Goal: Information Seeking & Learning: Learn about a topic

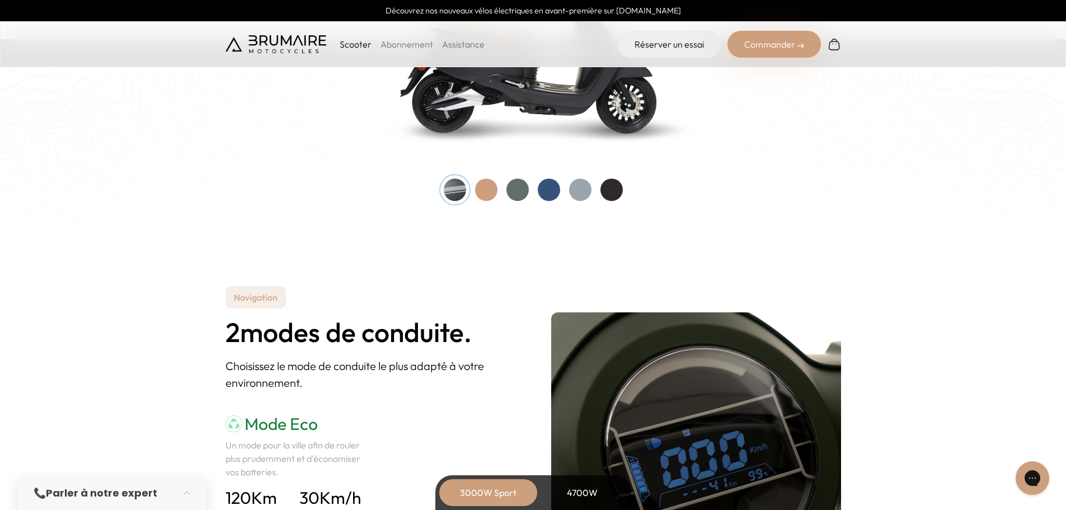
click at [549, 196] on div at bounding box center [549, 189] width 22 height 22
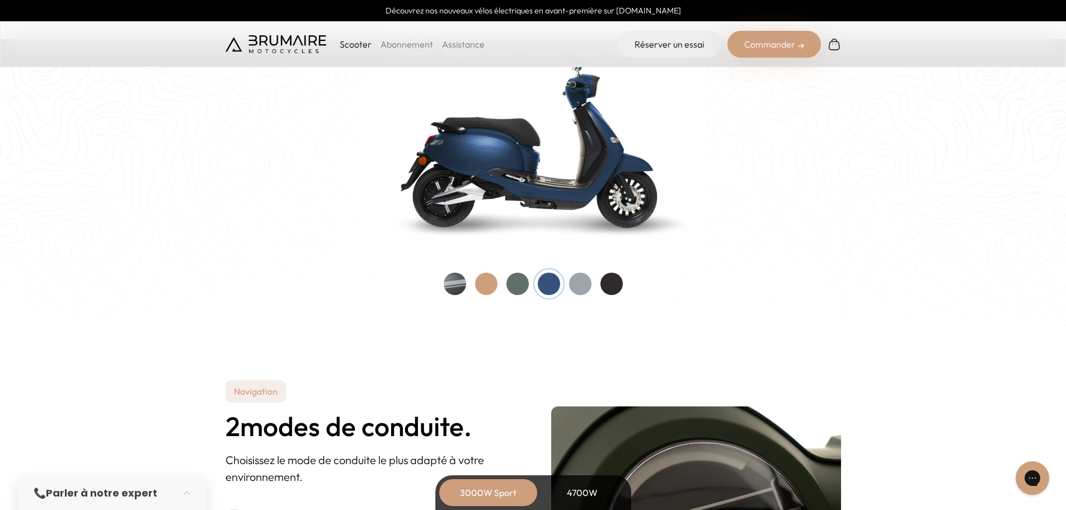
scroll to position [1175, 0]
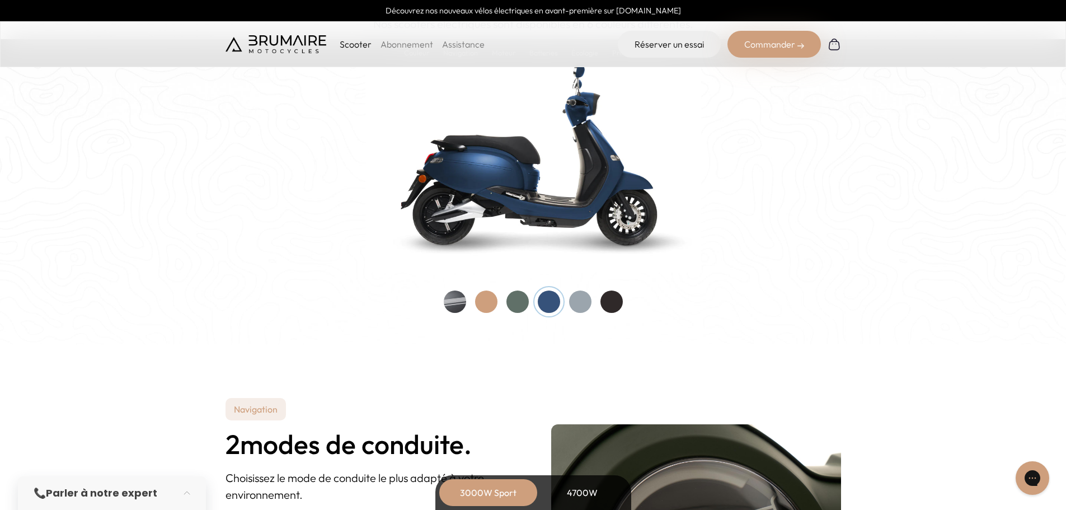
click at [518, 309] on div at bounding box center [517, 301] width 22 height 22
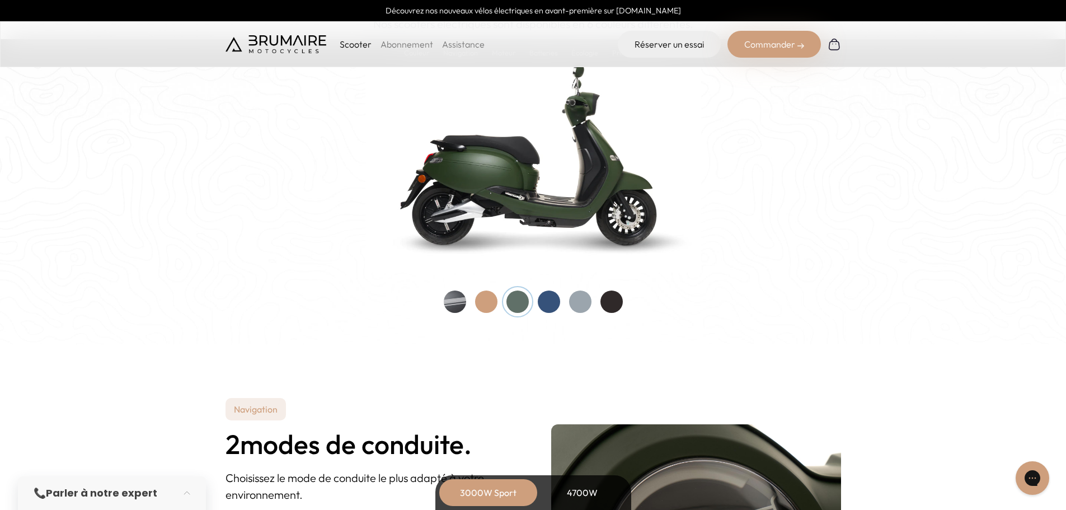
click at [580, 307] on div at bounding box center [580, 301] width 22 height 22
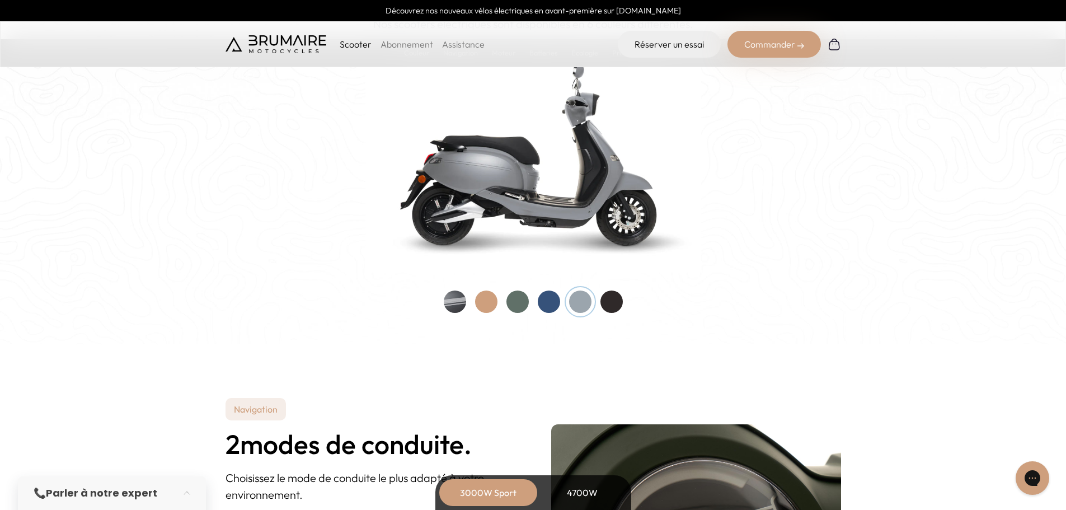
click at [617, 305] on div at bounding box center [611, 301] width 22 height 22
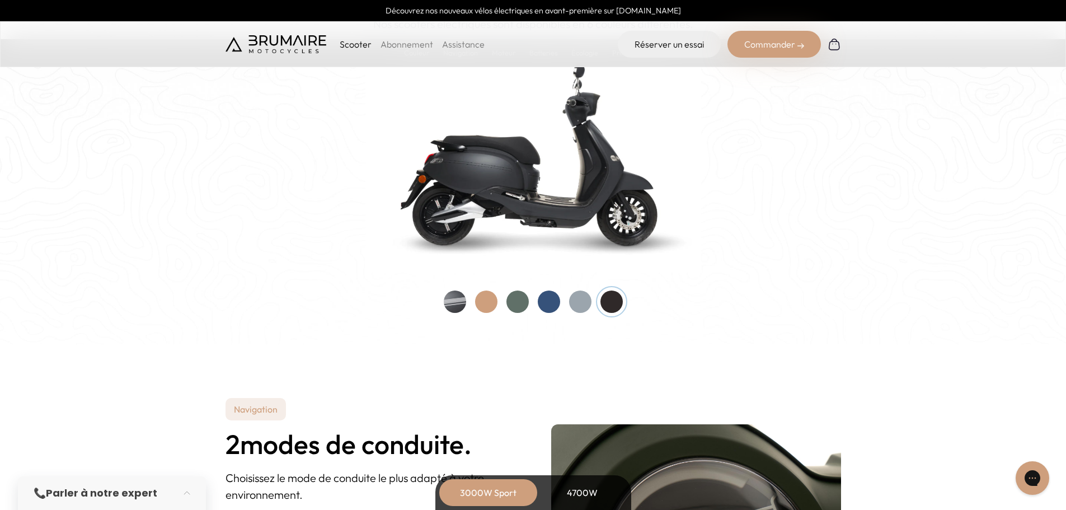
click at [515, 307] on div at bounding box center [517, 301] width 22 height 22
click at [486, 303] on div at bounding box center [486, 301] width 22 height 22
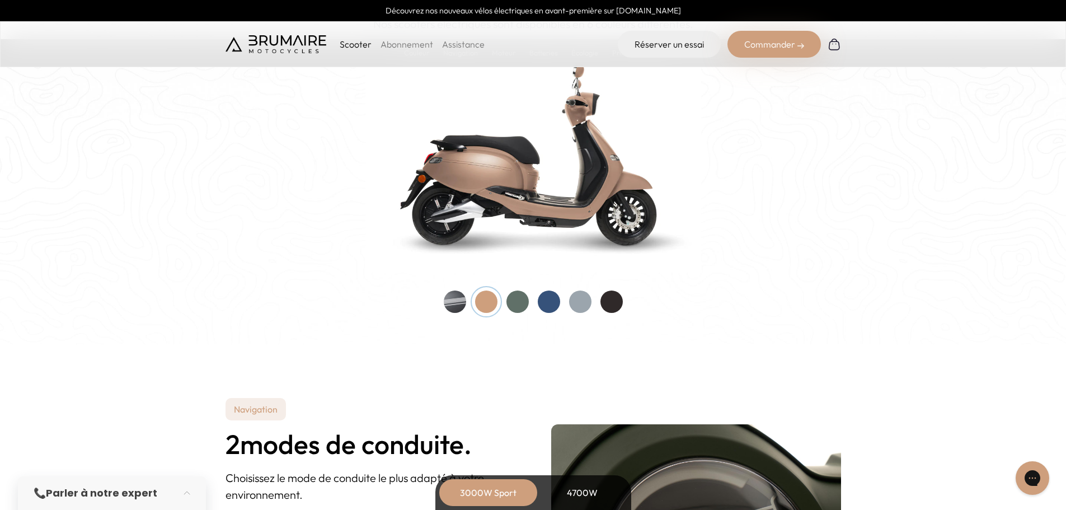
click at [465, 301] on div at bounding box center [455, 301] width 22 height 22
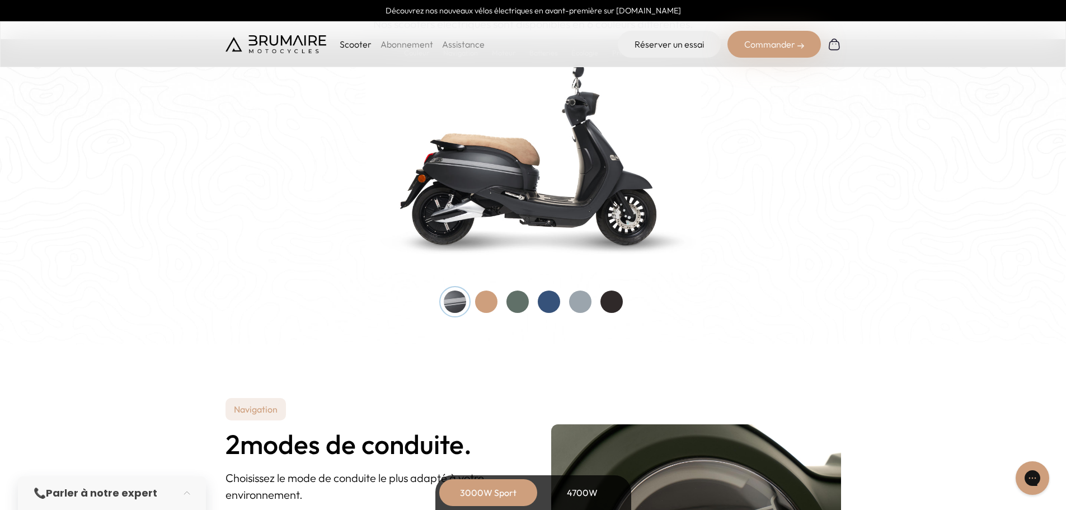
click at [526, 308] on div at bounding box center [517, 301] width 22 height 22
click at [551, 301] on div at bounding box center [549, 301] width 22 height 22
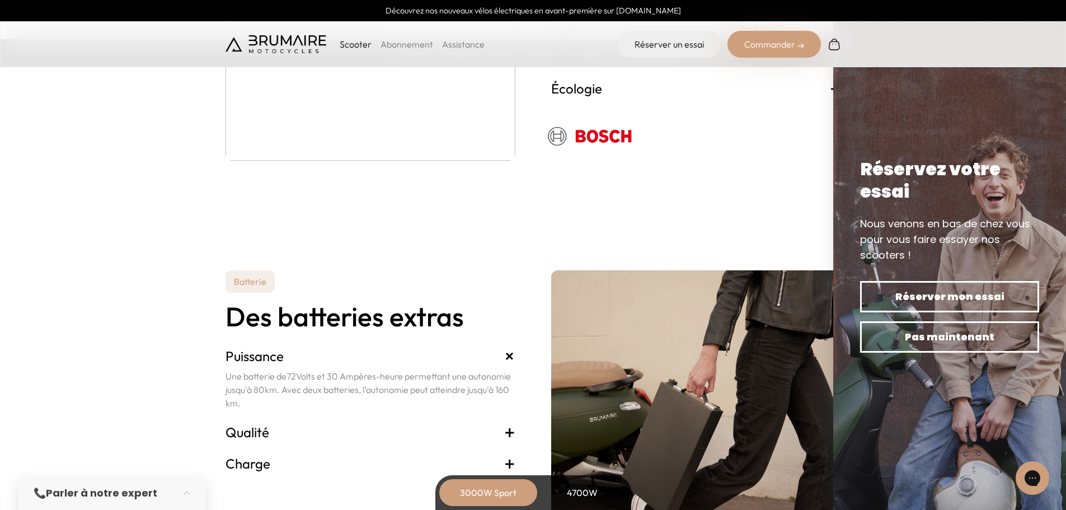
scroll to position [2294, 0]
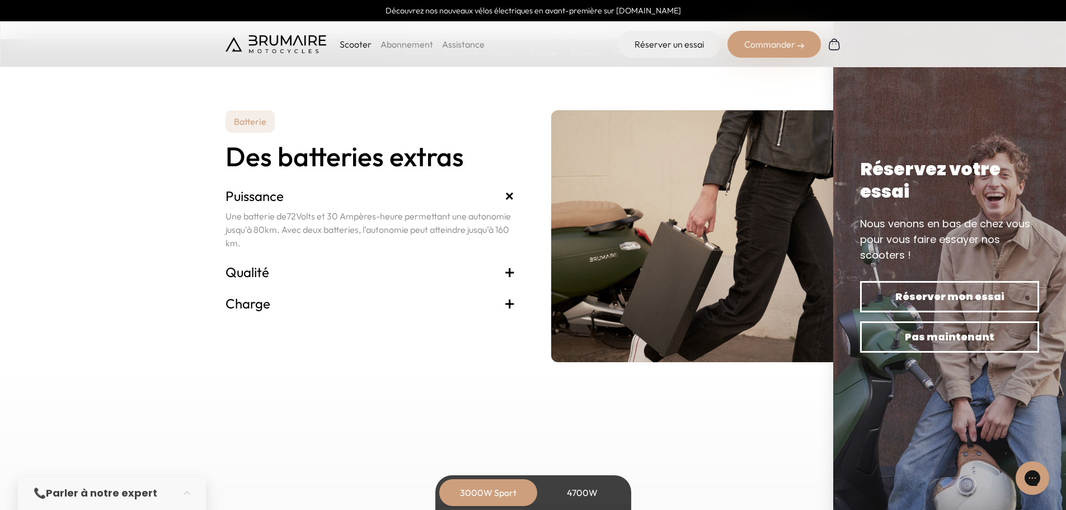
click at [265, 304] on h3 "Charge +" at bounding box center [370, 303] width 290 height 18
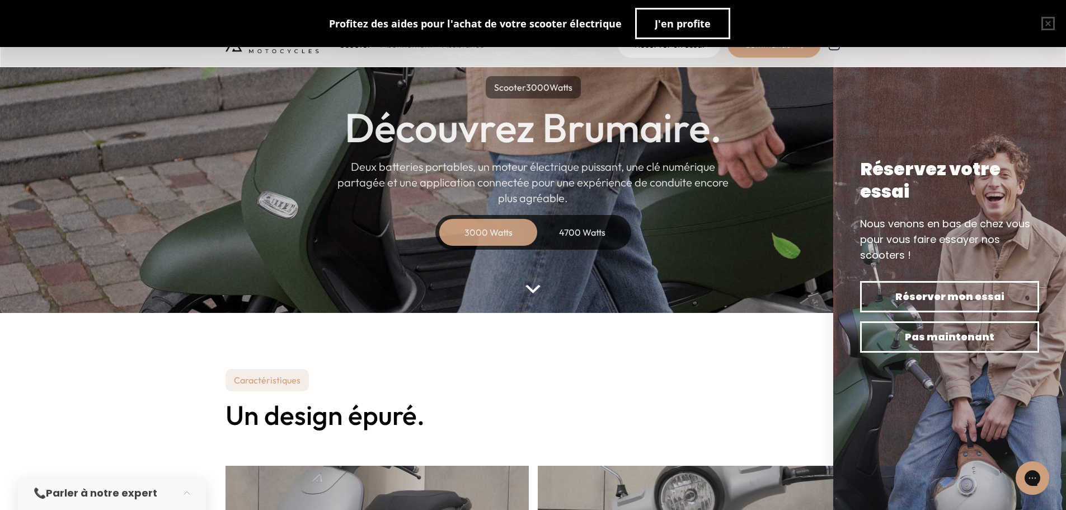
scroll to position [0, 0]
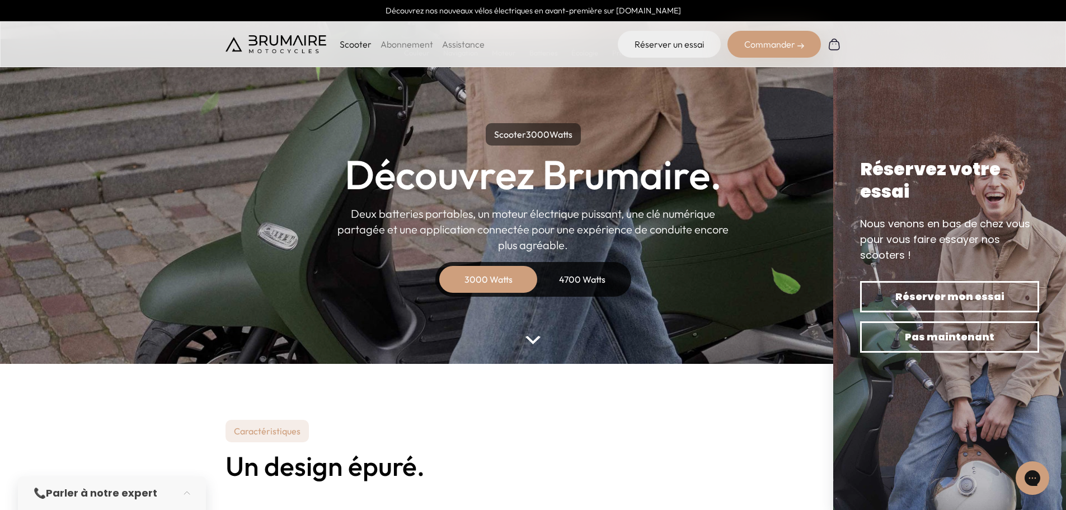
click at [594, 279] on div "4700 Watts" at bounding box center [583, 279] width 90 height 27
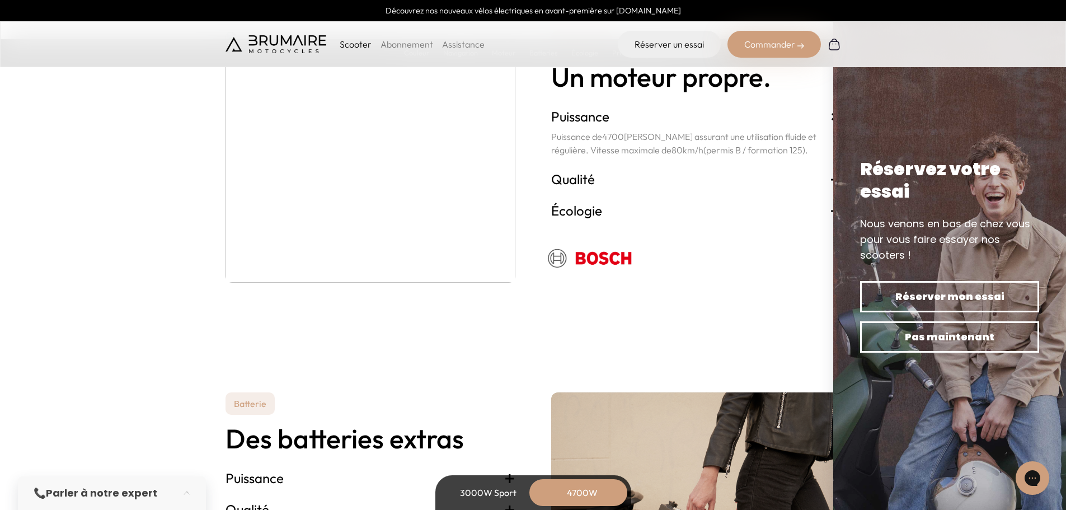
scroll to position [2238, 0]
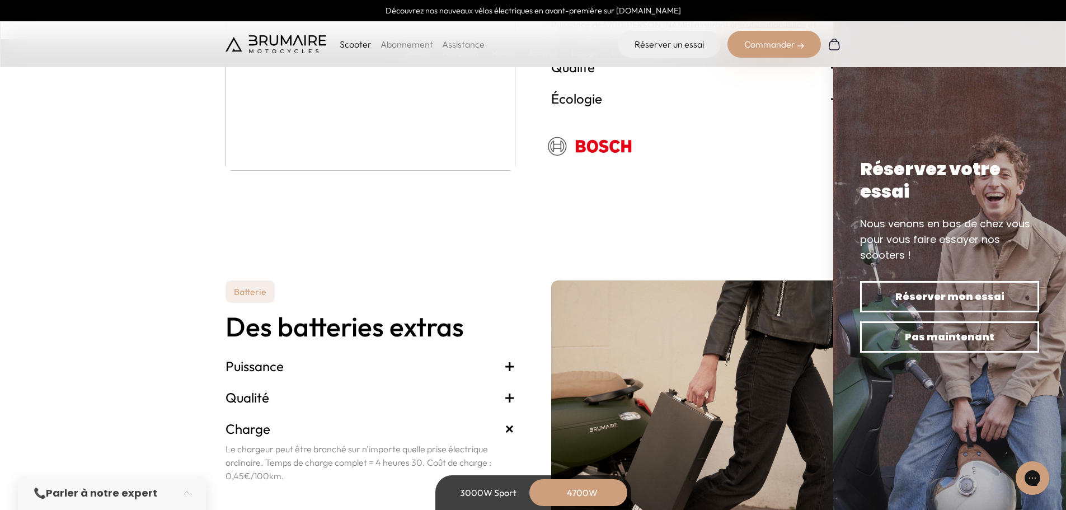
click at [364, 379] on div "Puissance + Une batterie de 72 Volts et 30 Ampères-heure permettant une autonom…" at bounding box center [370, 365] width 290 height 31
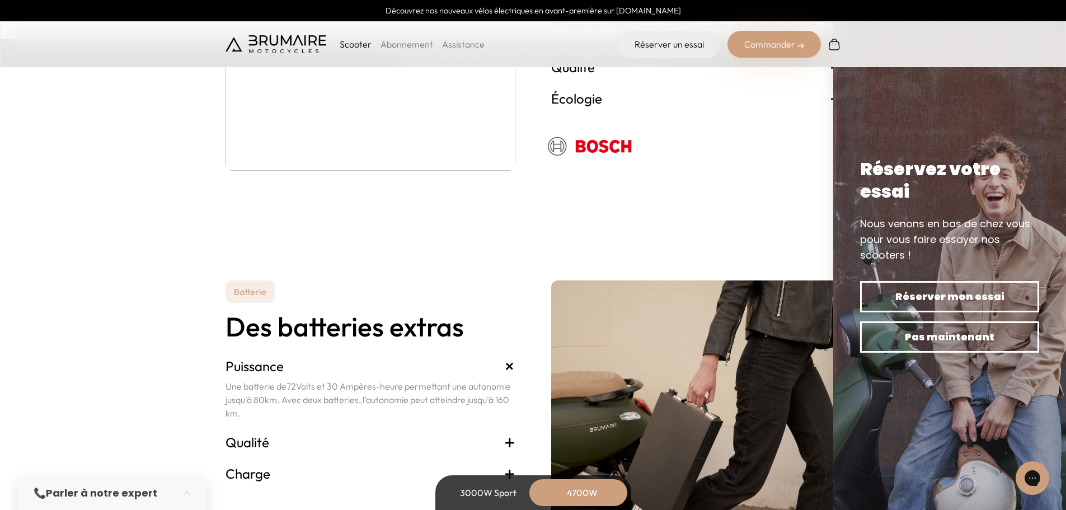
scroll to position [2294, 0]
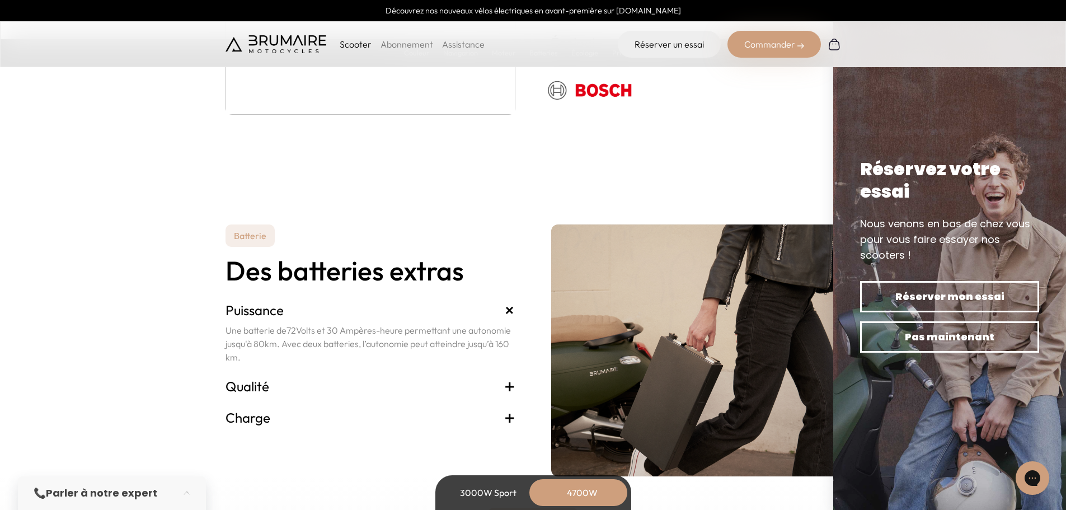
click at [340, 382] on h3 "Qualité +" at bounding box center [370, 386] width 290 height 18
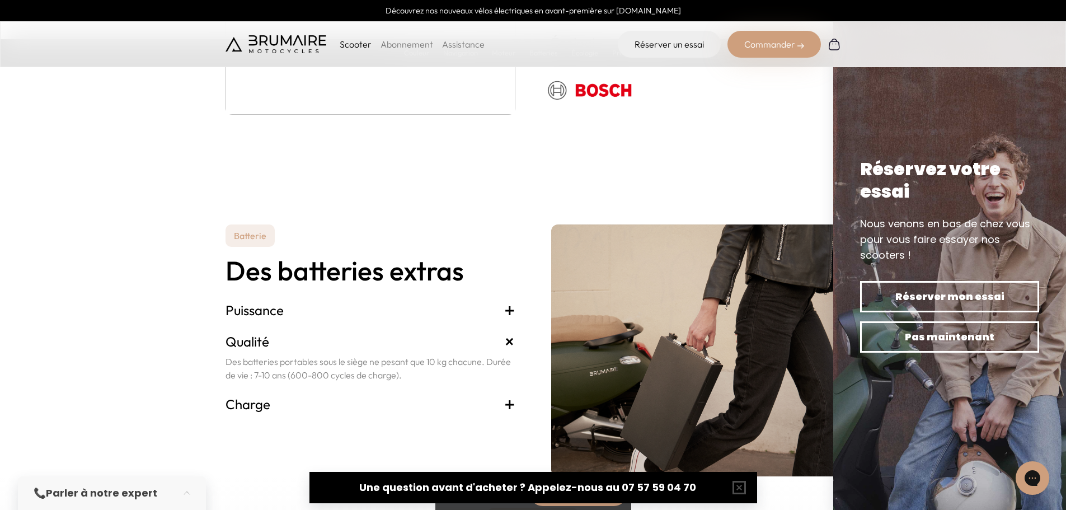
click at [283, 403] on h3 "Charge +" at bounding box center [370, 404] width 290 height 18
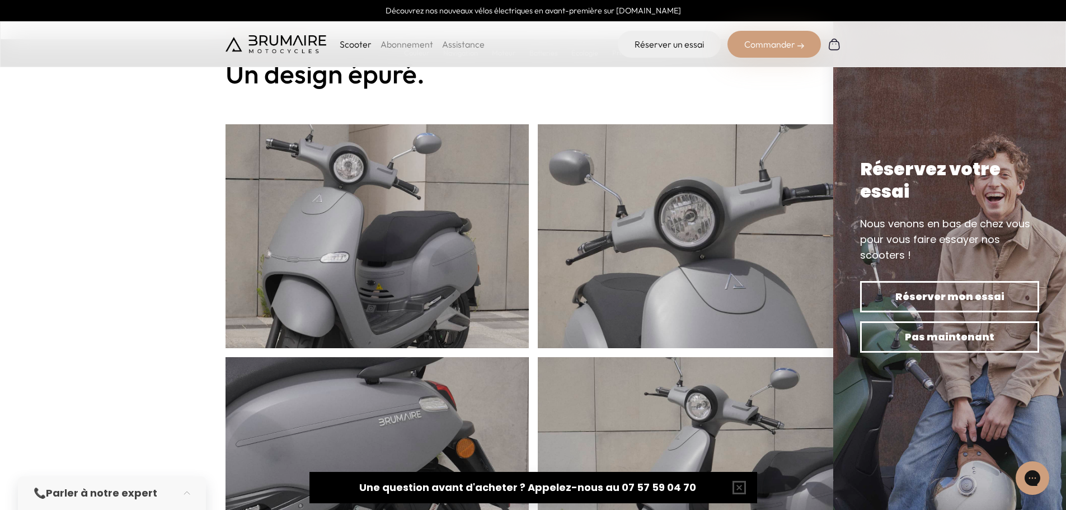
scroll to position [392, 0]
